Goal: Book appointment/travel/reservation

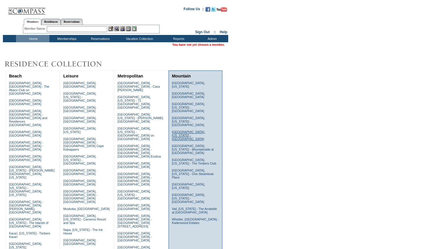
click at [181, 130] on link "Jackson, Wyoming - The Glenwood" at bounding box center [188, 135] width 33 height 10
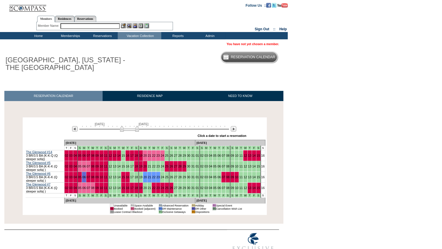
click at [235, 132] on div at bounding box center [233, 129] width 7 height 6
click at [234, 130] on img at bounding box center [234, 129] width 6 height 6
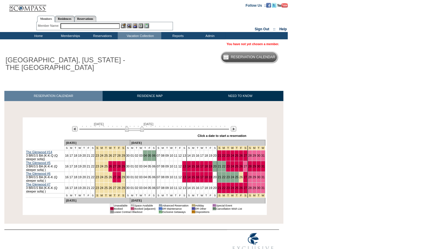
click at [324, 49] on body "Follow Us ::" at bounding box center [221, 124] width 442 height 249
click at [77, 26] on input "text" at bounding box center [90, 26] width 59 height 6
paste input "[PERSON_NAME][EMAIL_ADDRESS][PERSON_NAME][DOMAIN_NAME]"
type input "[PERSON_NAME][EMAIL_ADDRESS][PERSON_NAME]."
